Goal: Check status: Check status

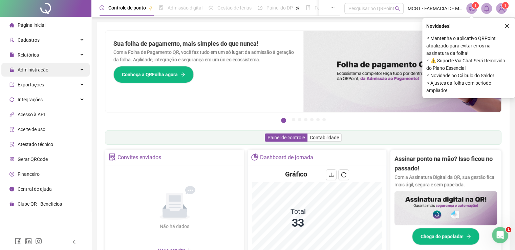
click at [46, 71] on span "Administração" at bounding box center [33, 69] width 31 height 5
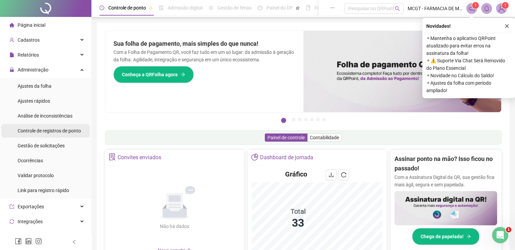
click at [56, 129] on span "Controle de registros de ponto" at bounding box center [49, 130] width 63 height 5
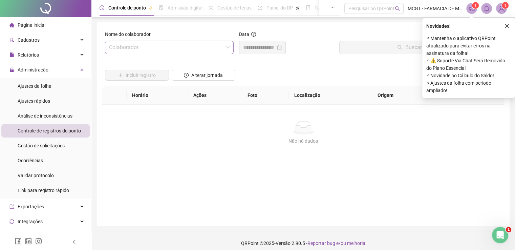
click at [181, 48] on input "search" at bounding box center [166, 47] width 114 height 13
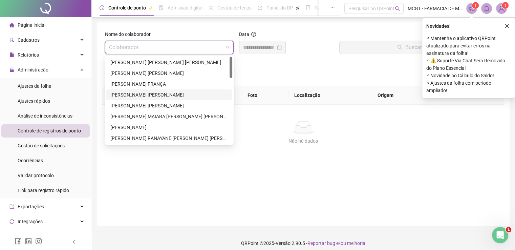
click at [176, 94] on div "[PERSON_NAME] [PERSON_NAME]" at bounding box center [169, 94] width 118 height 7
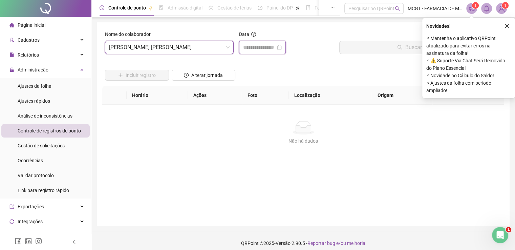
click at [251, 48] on input at bounding box center [259, 47] width 32 height 8
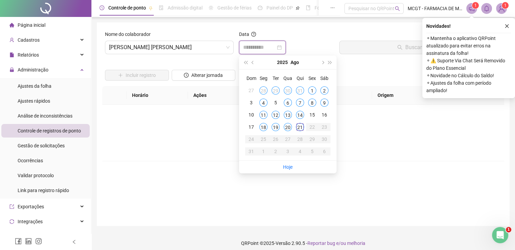
type input "**********"
drag, startPoint x: 199, startPoint y: 48, endPoint x: 171, endPoint y: 58, distance: 30.2
click at [199, 48] on span "[PERSON_NAME] [PERSON_NAME]" at bounding box center [169, 47] width 120 height 13
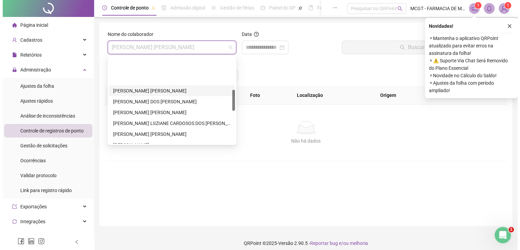
scroll to position [135, 0]
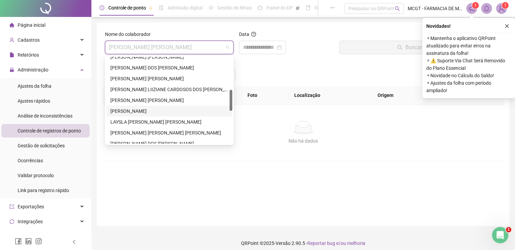
click at [166, 110] on div "[PERSON_NAME]" at bounding box center [169, 110] width 118 height 7
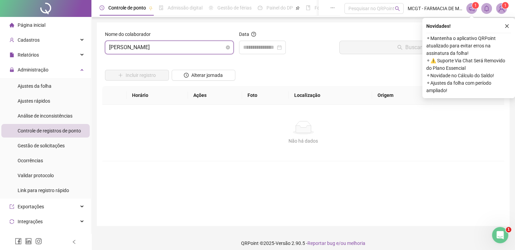
click at [178, 49] on span "[PERSON_NAME]" at bounding box center [169, 47] width 120 height 13
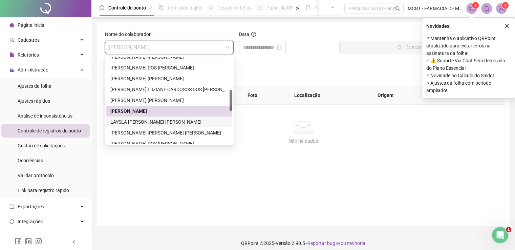
click at [153, 121] on div "LAYSLA [PERSON_NAME] [PERSON_NAME]" at bounding box center [169, 121] width 118 height 7
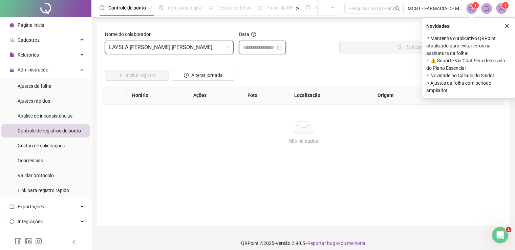
click at [262, 49] on input at bounding box center [259, 47] width 32 height 8
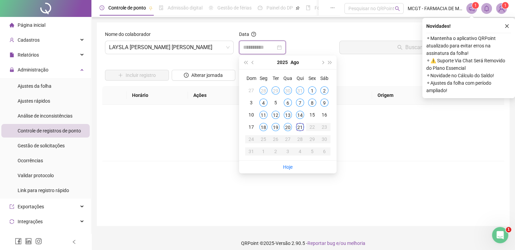
type input "**********"
click at [299, 126] on div "21" at bounding box center [300, 127] width 8 height 8
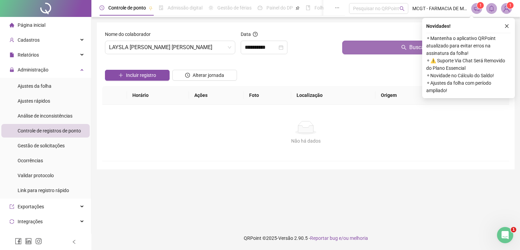
click at [383, 45] on button "Buscar registros" at bounding box center [424, 48] width 164 height 14
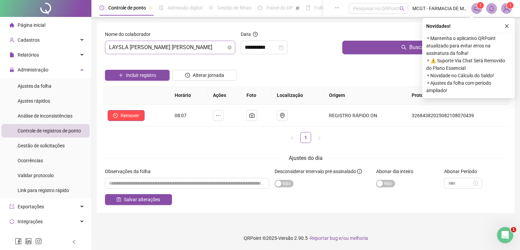
click at [210, 47] on span "LAYSLA [PERSON_NAME] [PERSON_NAME]" at bounding box center [170, 47] width 122 height 13
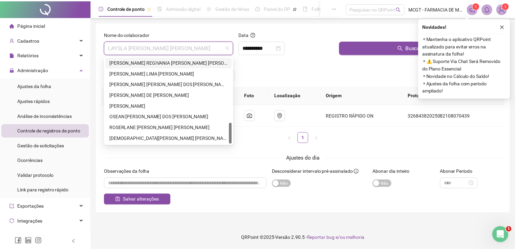
scroll to position [237, 0]
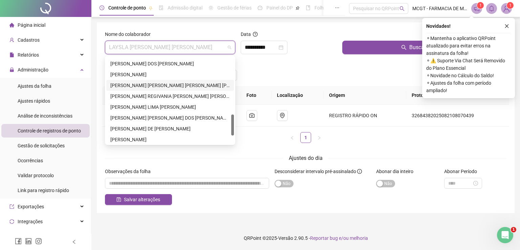
click at [159, 87] on div "[PERSON_NAME] [PERSON_NAME] [PERSON_NAME] [PERSON_NAME]" at bounding box center [169, 85] width 119 height 7
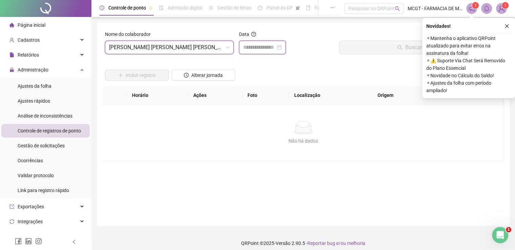
click at [267, 48] on input at bounding box center [259, 47] width 32 height 8
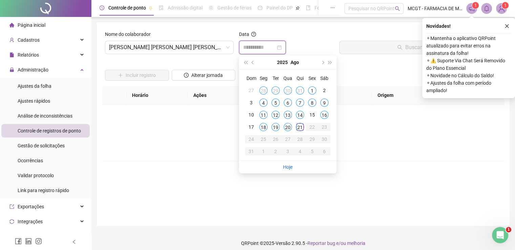
type input "**********"
click at [302, 128] on div "21" at bounding box center [300, 127] width 8 height 8
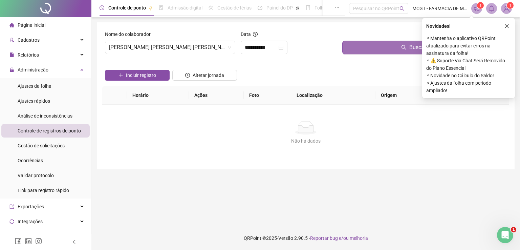
click at [383, 51] on button "Buscar registros" at bounding box center [424, 48] width 164 height 14
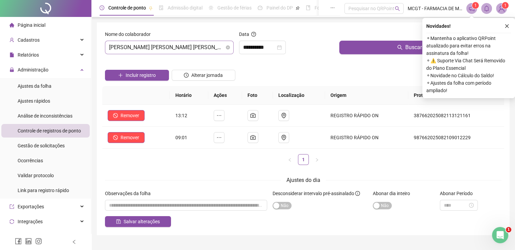
click at [169, 51] on span "[PERSON_NAME] [PERSON_NAME] [PERSON_NAME] [PERSON_NAME]" at bounding box center [169, 47] width 120 height 13
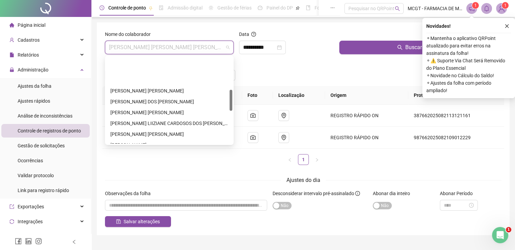
scroll to position [135, 0]
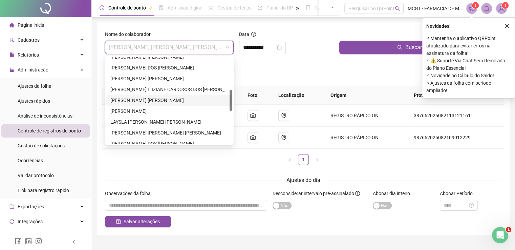
click at [161, 97] on div "[PERSON_NAME] [PERSON_NAME]" at bounding box center [169, 99] width 118 height 7
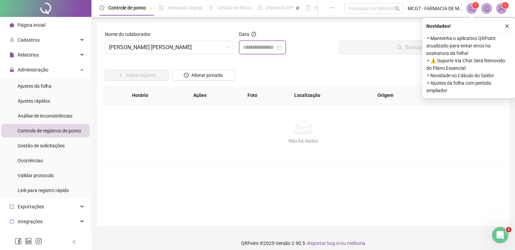
click at [260, 47] on input at bounding box center [259, 47] width 32 height 8
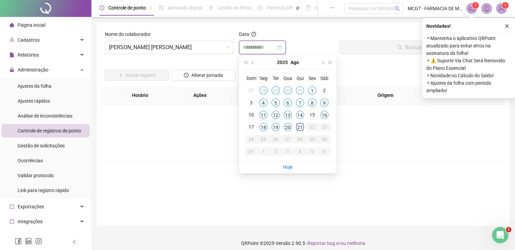
type input "**********"
click at [303, 128] on div "21" at bounding box center [300, 127] width 8 height 8
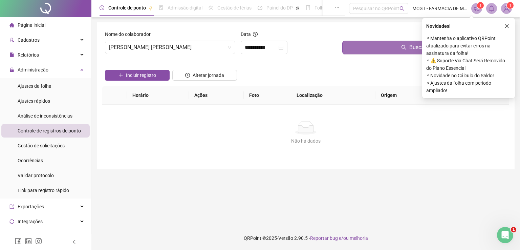
click at [410, 45] on span "Buscar registros" at bounding box center [428, 47] width 39 height 8
